Goal: Task Accomplishment & Management: Complete application form

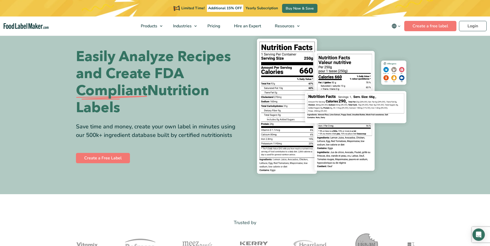
scroll to position [26, 0]
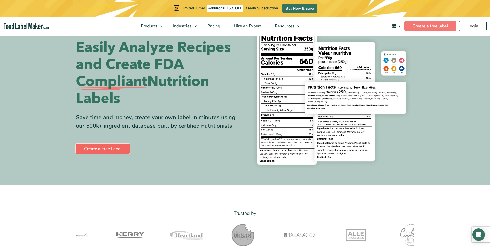
click at [108, 151] on link "Create a Free Label" at bounding box center [103, 149] width 54 height 10
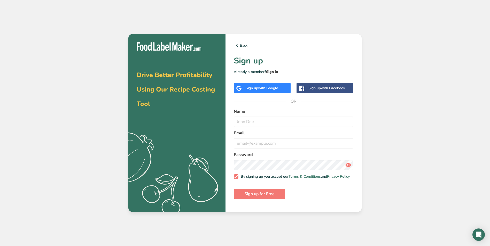
click at [273, 72] on link "Sign in" at bounding box center [272, 71] width 12 height 5
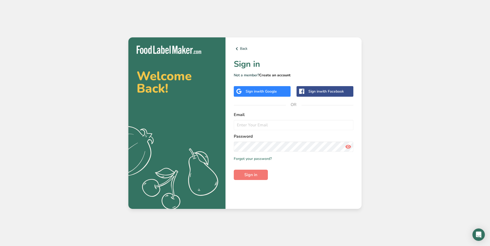
click at [283, 73] on link "Create an account" at bounding box center [274, 75] width 31 height 5
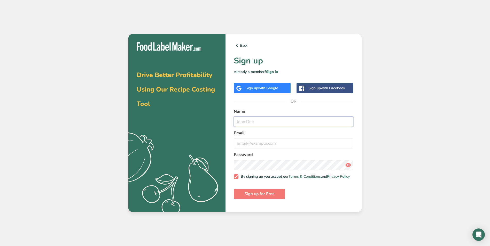
click at [258, 125] on input "text" at bounding box center [294, 122] width 120 height 10
type input "[PERSON_NAME]"
type input "[EMAIL_ADDRESS][DOMAIN_NAME]"
click at [255, 121] on input "[PERSON_NAME]" at bounding box center [294, 122] width 120 height 10
click at [256, 121] on input "[PERSON_NAME]" at bounding box center [294, 122] width 120 height 10
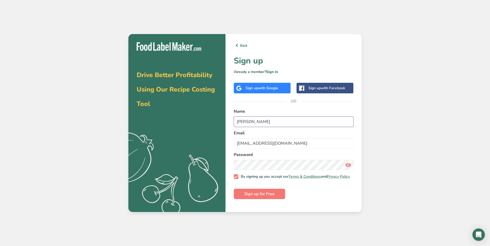
click at [234, 160] on div at bounding box center [234, 160] width 0 height 0
type input "[PERSON_NAME]"
click at [258, 197] on span "Sign up for Free" at bounding box center [259, 194] width 30 height 6
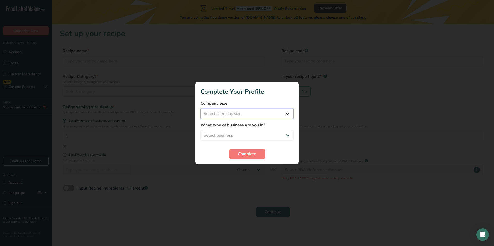
click at [233, 112] on select "Select company size Fewer than 10 Employees 10 to 50 Employees 51 to 500 Employ…" at bounding box center [246, 114] width 93 height 10
select select "1"
click at [200, 109] on select "Select company size Fewer than 10 Employees 10 to 50 Employees 51 to 500 Employ…" at bounding box center [246, 114] width 93 height 10
click at [237, 135] on select "Select business Packaged Food Manufacturer Restaurant & Cafe Bakery Meal Plans …" at bounding box center [246, 135] width 93 height 10
select select "1"
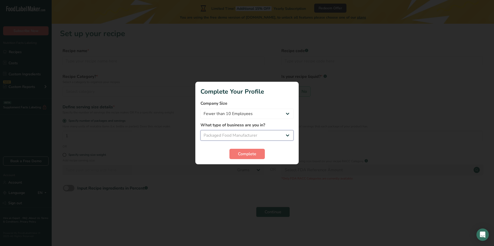
click at [200, 130] on select "Select business Packaged Food Manufacturer Restaurant & Cafe Bakery Meal Plans …" at bounding box center [246, 135] width 93 height 10
click at [246, 153] on span "Complete" at bounding box center [247, 154] width 18 height 6
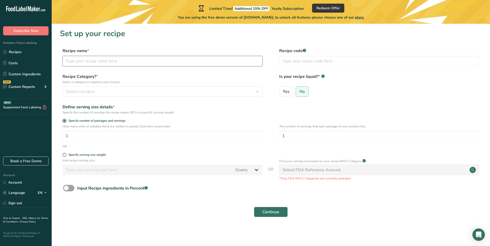
click at [93, 60] on input "text" at bounding box center [162, 61] width 200 height 10
type input "Pork Sausage"
type input "DP001"
click at [128, 91] on div "Select category" at bounding box center [161, 92] width 190 height 6
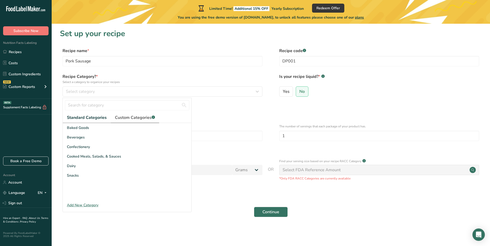
click at [139, 117] on span "Custom Categories .a-a{fill:#347362;}.b-a{fill:#fff;}" at bounding box center [135, 118] width 40 height 6
click at [70, 197] on icon "Previous page" at bounding box center [69, 194] width 6 height 9
click at [86, 121] on link "Standard Categories" at bounding box center [87, 118] width 48 height 11
click at [100, 108] on input "text" at bounding box center [127, 105] width 124 height 10
type input "r"
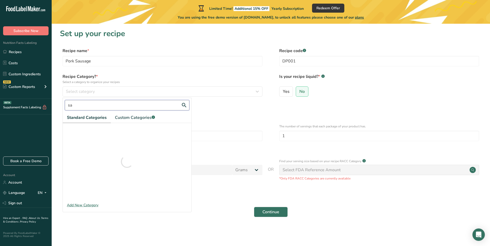
type input "s"
type input "r"
click at [82, 204] on div "Add New Category" at bounding box center [127, 205] width 129 height 5
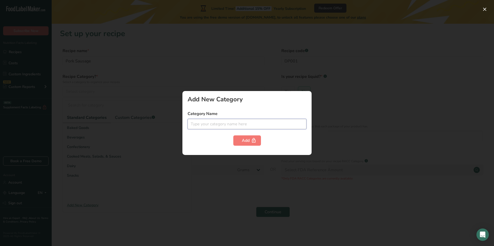
click at [208, 125] on input "text" at bounding box center [246, 124] width 119 height 10
type input "Raw Meat"
click at [250, 141] on div "Add" at bounding box center [247, 141] width 11 height 6
click at [152, 88] on div at bounding box center [247, 123] width 494 height 246
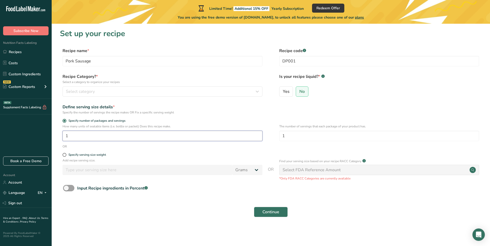
drag, startPoint x: 76, startPoint y: 136, endPoint x: 61, endPoint y: 138, distance: 15.2
click at [46, 143] on div ".a-20{fill:#fff;} Subscribe Now Nutrition Facts Labeling Recipes Costs Custom I…" at bounding box center [245, 123] width 490 height 246
click at [99, 92] on div "Select category" at bounding box center [161, 92] width 190 height 6
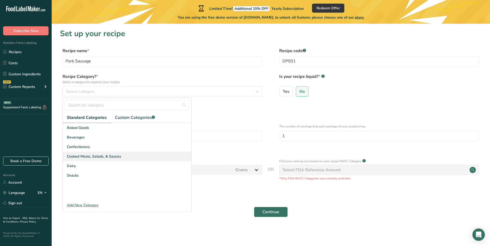
click at [86, 156] on span "Cooked Meals, Salads, & Sauces" at bounding box center [94, 156] width 54 height 5
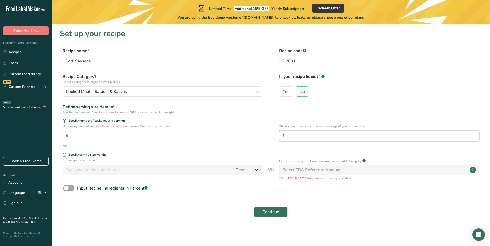
drag, startPoint x: 294, startPoint y: 137, endPoint x: 220, endPoint y: 140, distance: 74.4
click at [219, 139] on div "How many units of sealable items (i.e. bottle or packet) Does this recipe make.…" at bounding box center [271, 134] width 422 height 20
drag, startPoint x: 88, startPoint y: 137, endPoint x: 22, endPoint y: 138, distance: 66.6
click at [22, 138] on div ".a-20{fill:#fff;} Subscribe Now Nutrition Facts Labeling Recipes Costs Custom I…" at bounding box center [245, 123] width 490 height 246
type input "1"
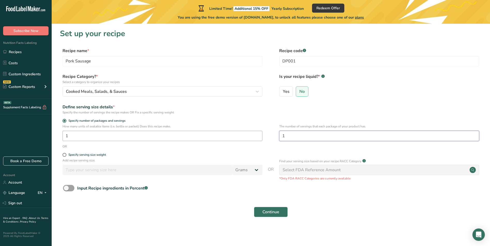
drag, startPoint x: 295, startPoint y: 135, endPoint x: 219, endPoint y: 136, distance: 75.6
click at [219, 136] on div "How many units of sealable items (i.e. bottle or packet) Does this recipe make.…" at bounding box center [271, 134] width 422 height 20
type input "4"
click at [271, 211] on span "Continue" at bounding box center [270, 212] width 17 height 6
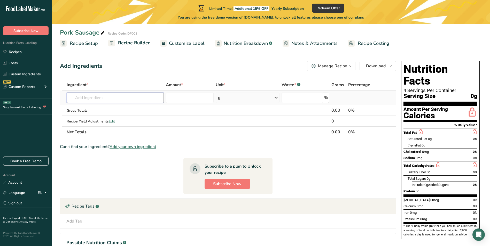
click at [127, 98] on input "text" at bounding box center [115, 98] width 97 height 10
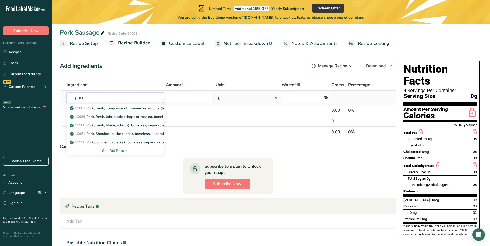
type input "pork"
click at [119, 151] on div "See full Results" at bounding box center [115, 150] width 89 height 5
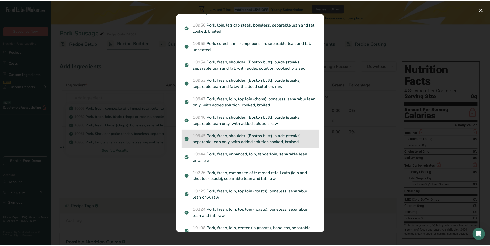
scroll to position [73, 0]
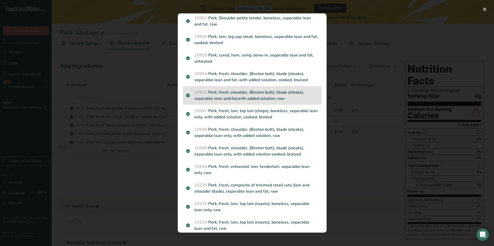
click at [288, 93] on p "10953 Pork, fresh, shoulder, (Boston butt), blade (steaks), separable lean and …" at bounding box center [252, 95] width 132 height 12
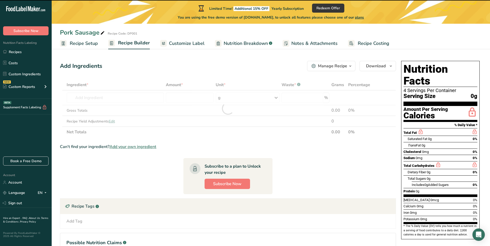
type input "0"
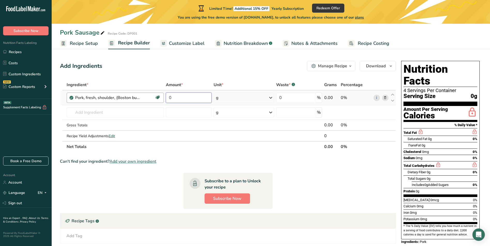
drag, startPoint x: 188, startPoint y: 98, endPoint x: 161, endPoint y: 98, distance: 26.9
click at [161, 98] on tr "Pork, fresh, shoulder, (Boston butt), blade (steaks), separable lean and fat,wi…" at bounding box center [227, 98] width 335 height 15
type input "454"
click at [94, 114] on input "text" at bounding box center [115, 112] width 97 height 10
type input "g"
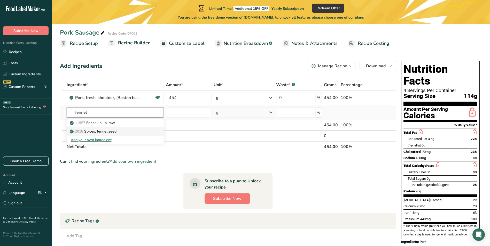
type input "fennel"
click at [107, 129] on p "2018 Spices, fennel seed" at bounding box center [94, 131] width 46 height 5
type input "Spices, fennel seed"
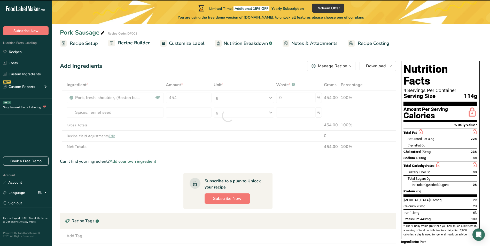
type input "0"
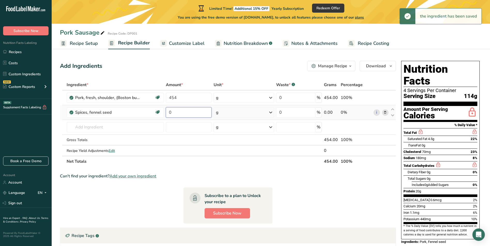
drag, startPoint x: 177, startPoint y: 113, endPoint x: 168, endPoint y: 113, distance: 9.6
click at [168, 113] on input "0" at bounding box center [189, 112] width 46 height 10
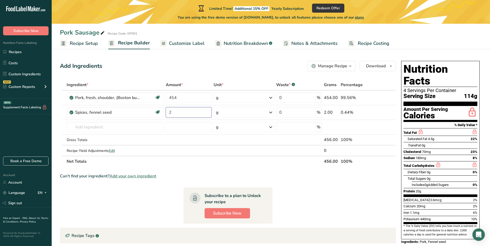
type input "2"
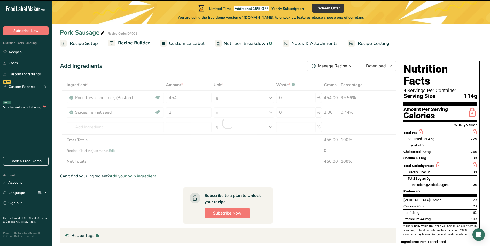
click at [101, 126] on div at bounding box center [228, 124] width 336 height 88
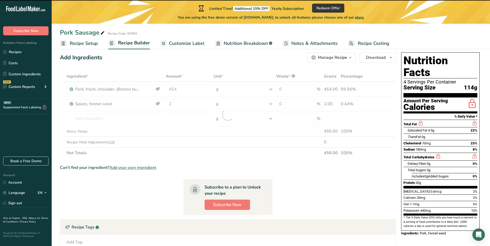
scroll to position [0, 0]
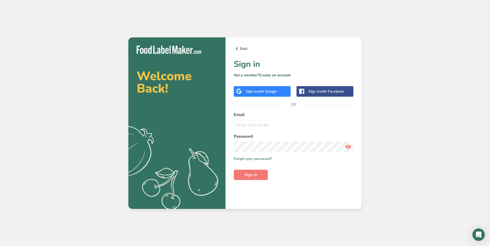
type input "[EMAIL_ADDRESS][DOMAIN_NAME]"
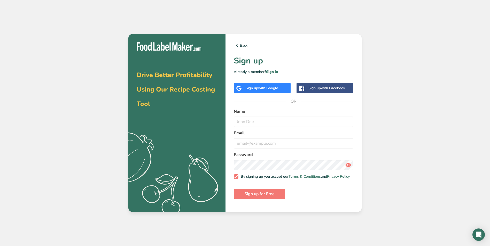
type input "[EMAIL_ADDRESS][DOMAIN_NAME]"
